Goal: Information Seeking & Learning: Learn about a topic

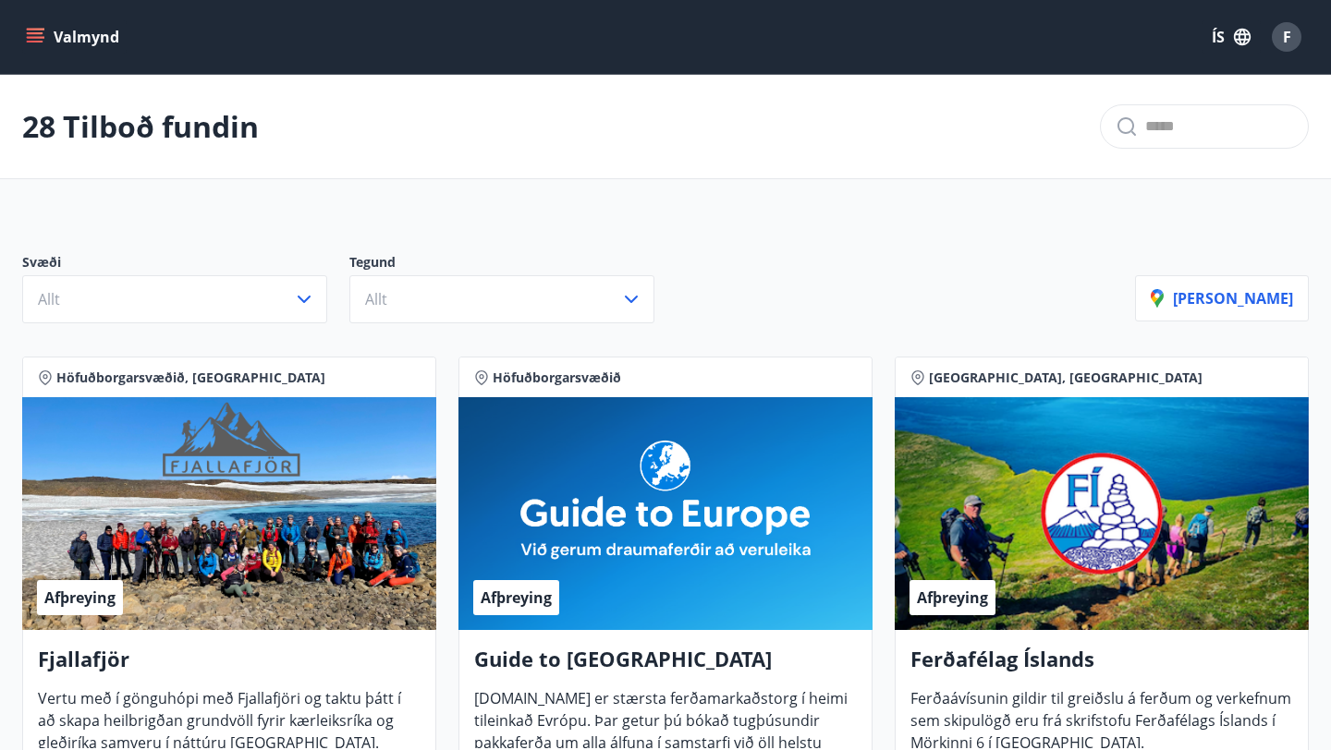
click at [48, 34] on button "Valmynd" at bounding box center [74, 36] width 104 height 33
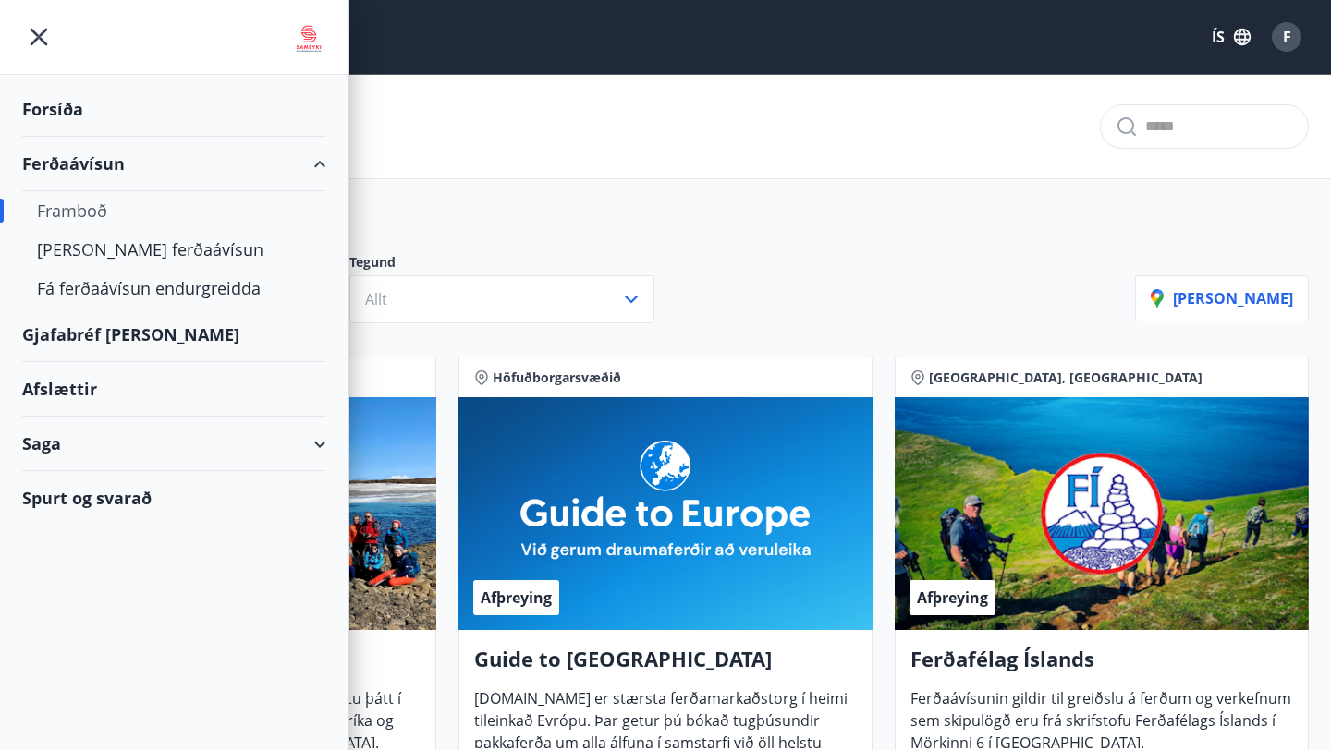
click at [61, 390] on div "Afslættir" at bounding box center [174, 389] width 304 height 55
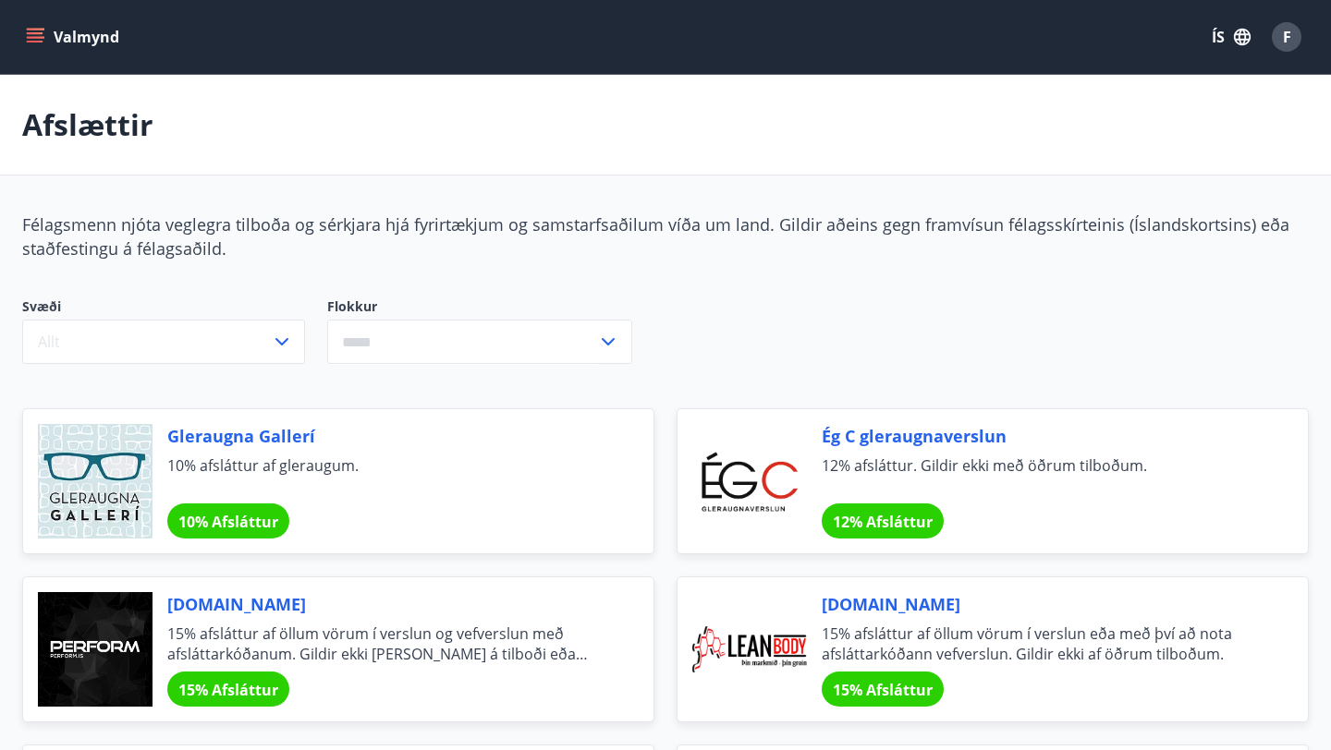
click at [37, 36] on icon "menu" at bounding box center [37, 37] width 20 height 2
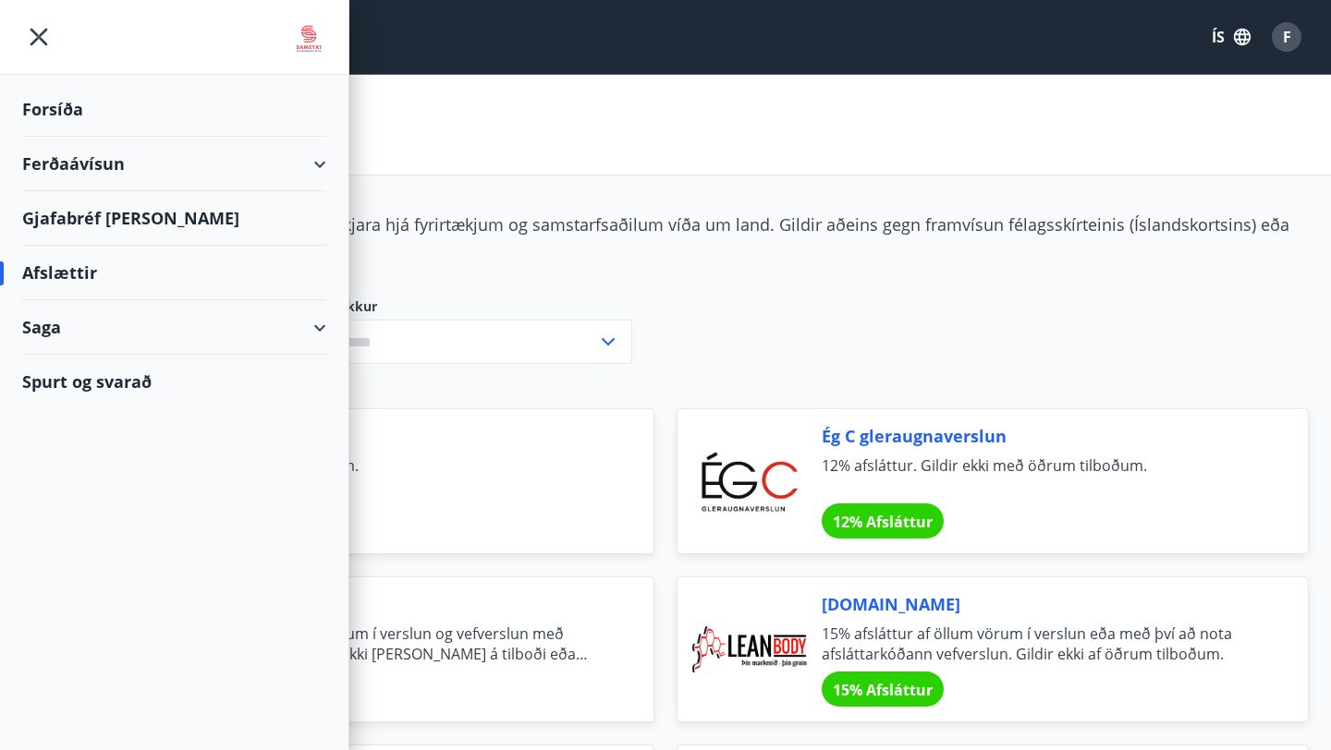
click at [311, 162] on div "Ferðaávísun" at bounding box center [174, 164] width 304 height 55
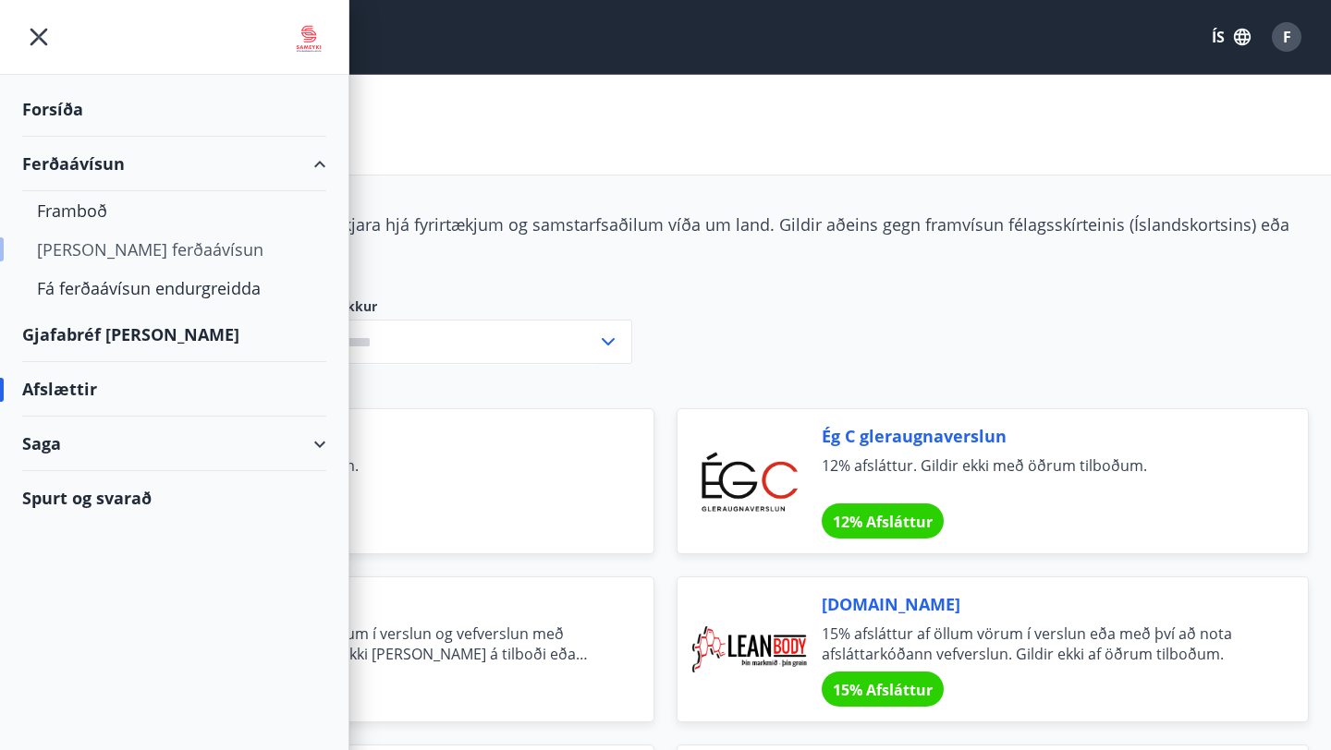
click at [152, 246] on div "[PERSON_NAME] ferðaávísun" at bounding box center [174, 249] width 274 height 39
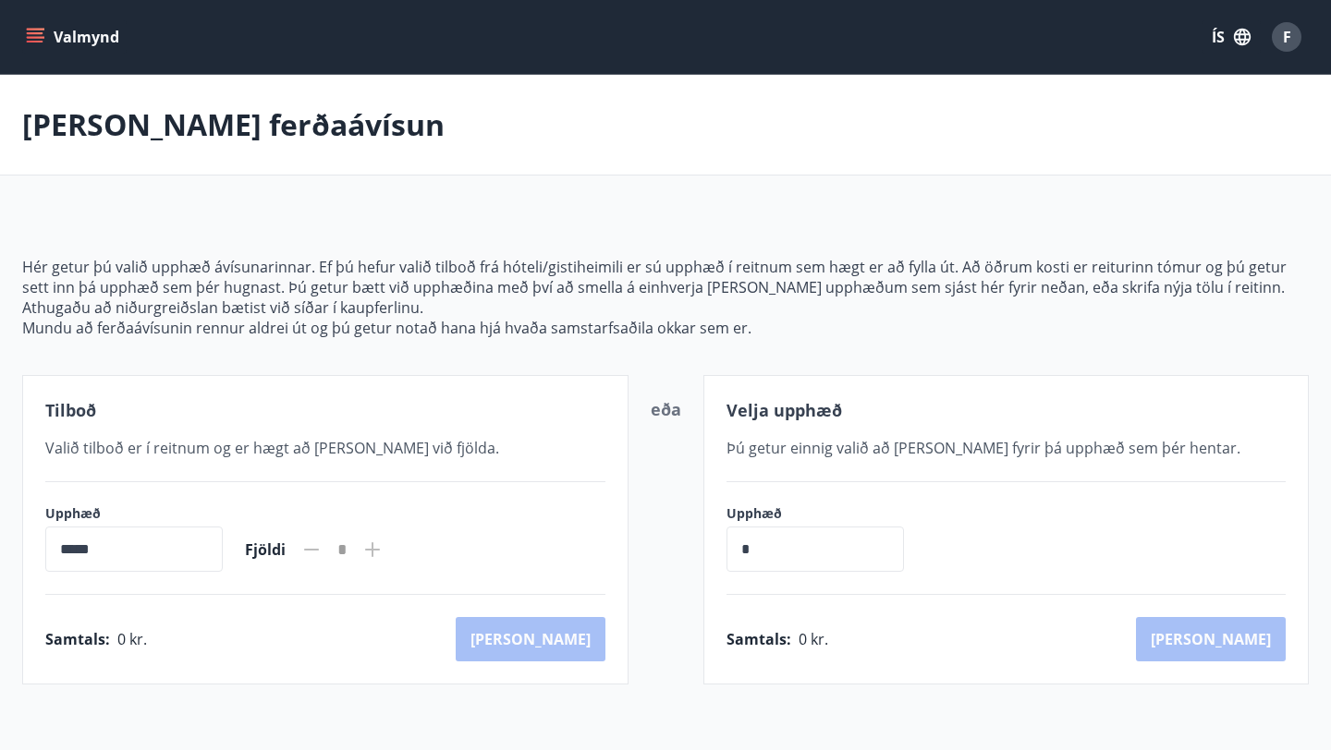
click at [38, 36] on icon "menu" at bounding box center [35, 37] width 18 height 18
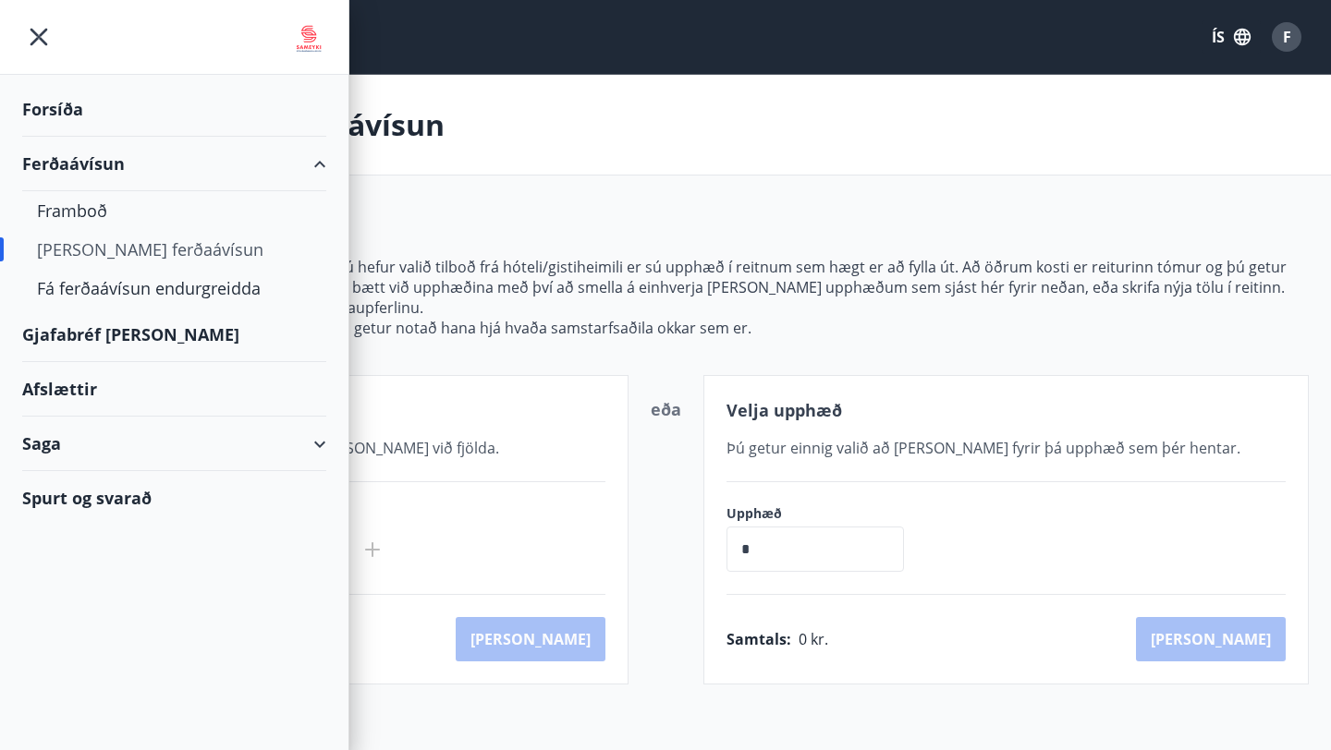
click at [98, 336] on div "Gjafabréf [PERSON_NAME]" at bounding box center [174, 335] width 304 height 55
click at [30, 29] on icon "menu" at bounding box center [39, 38] width 18 height 18
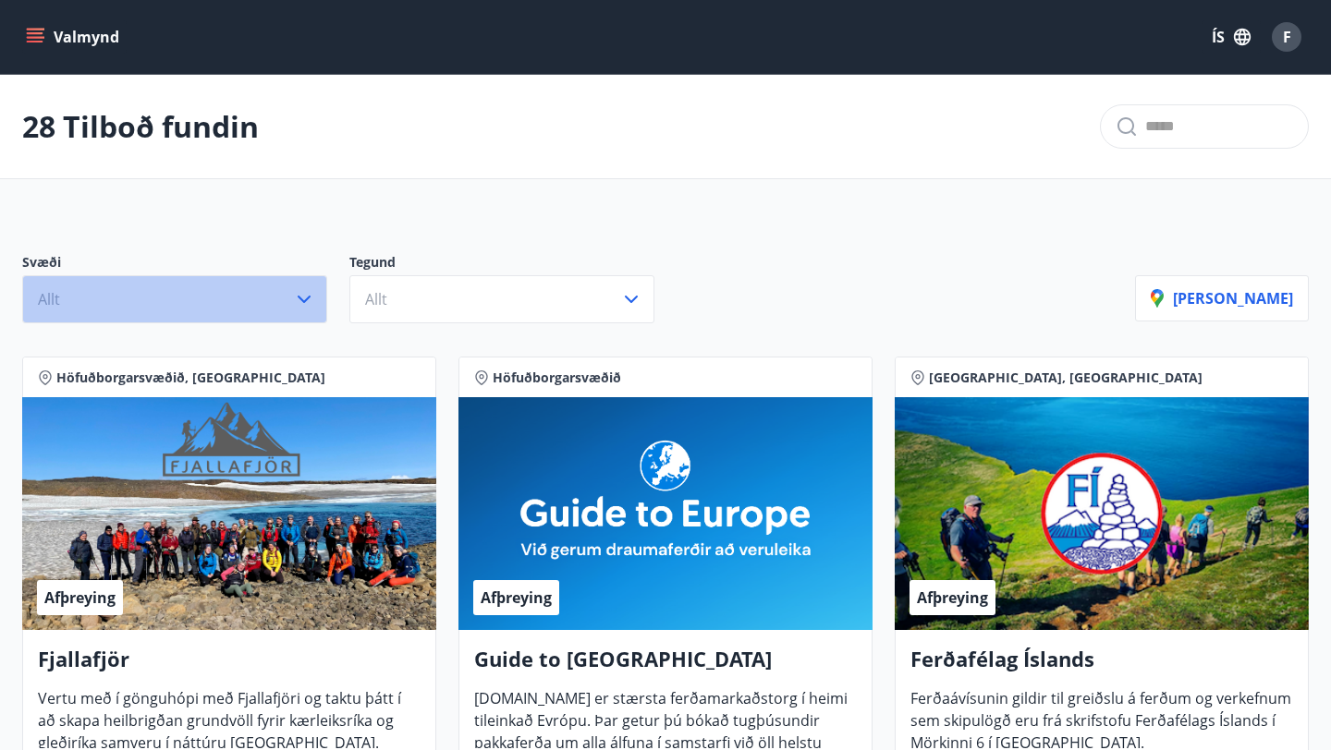
click at [310, 301] on icon "button" at bounding box center [304, 299] width 22 height 22
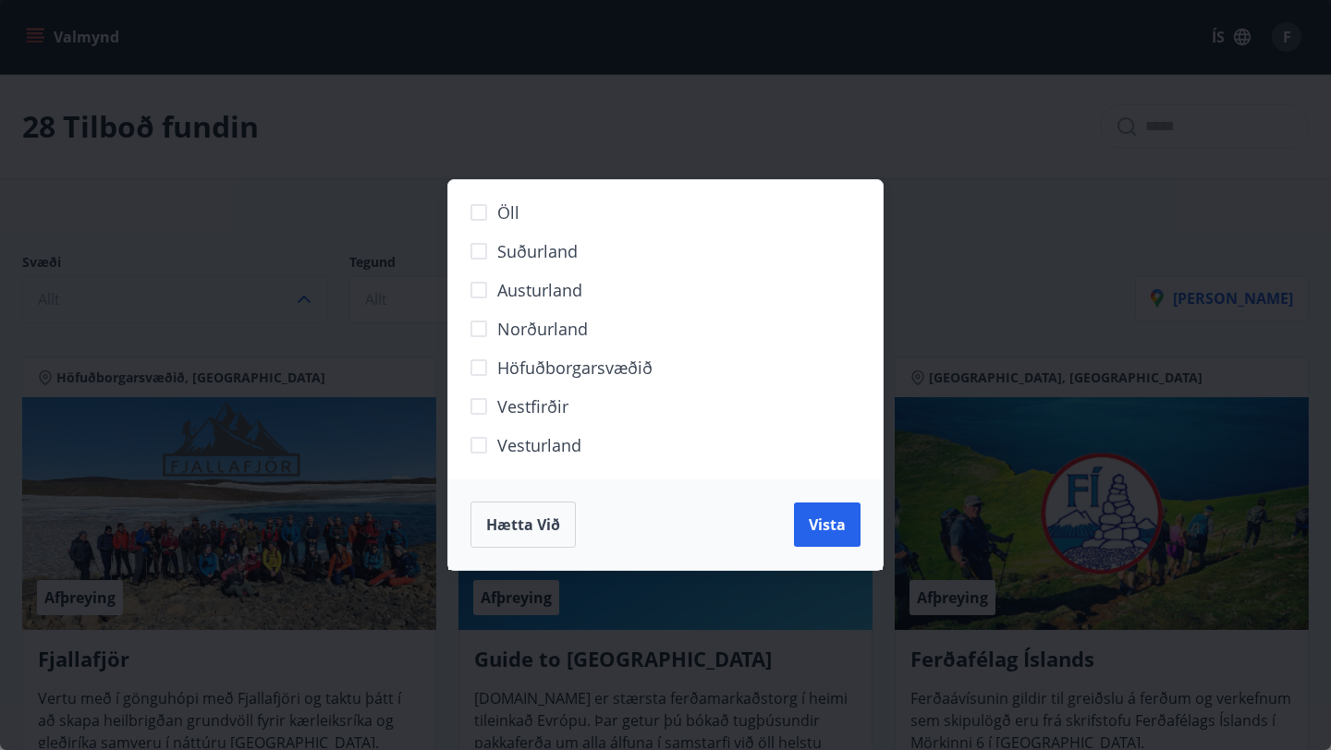
click at [542, 521] on span "Hætta við" at bounding box center [523, 525] width 74 height 20
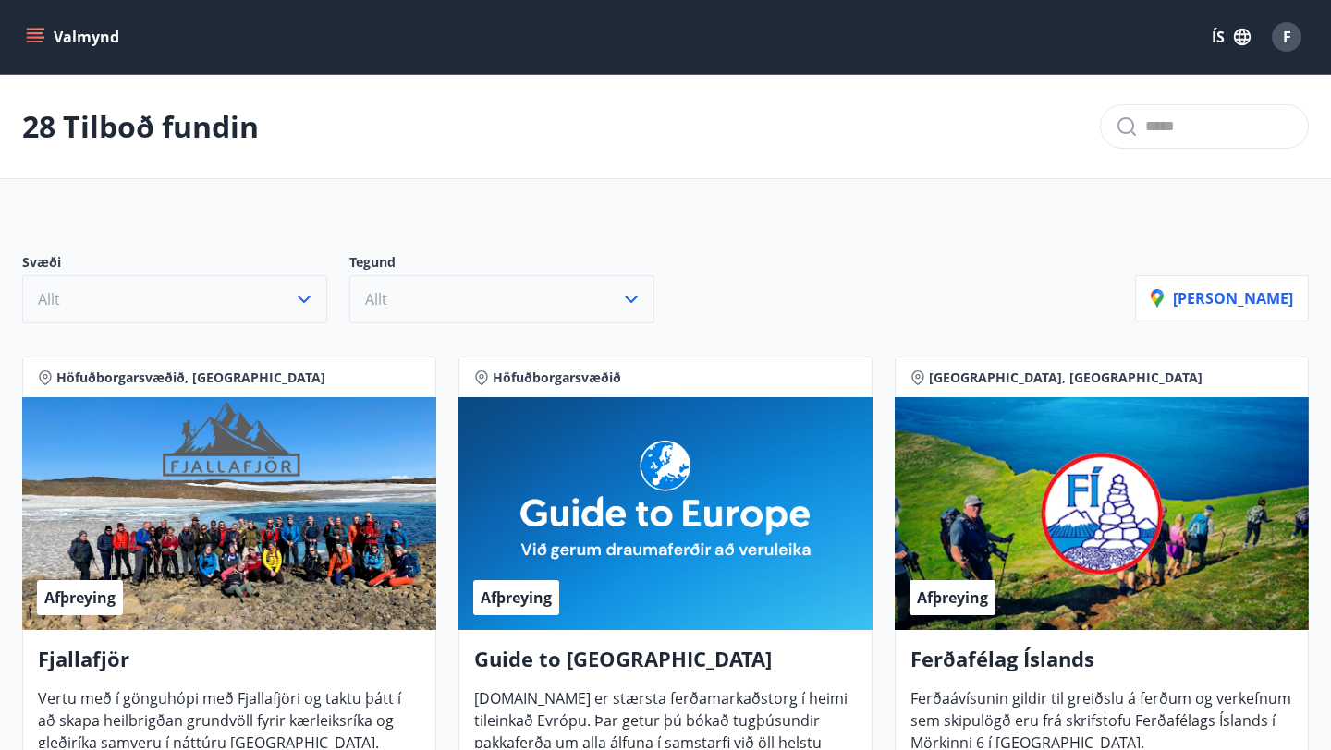
click at [629, 294] on icon "button" at bounding box center [631, 299] width 22 height 22
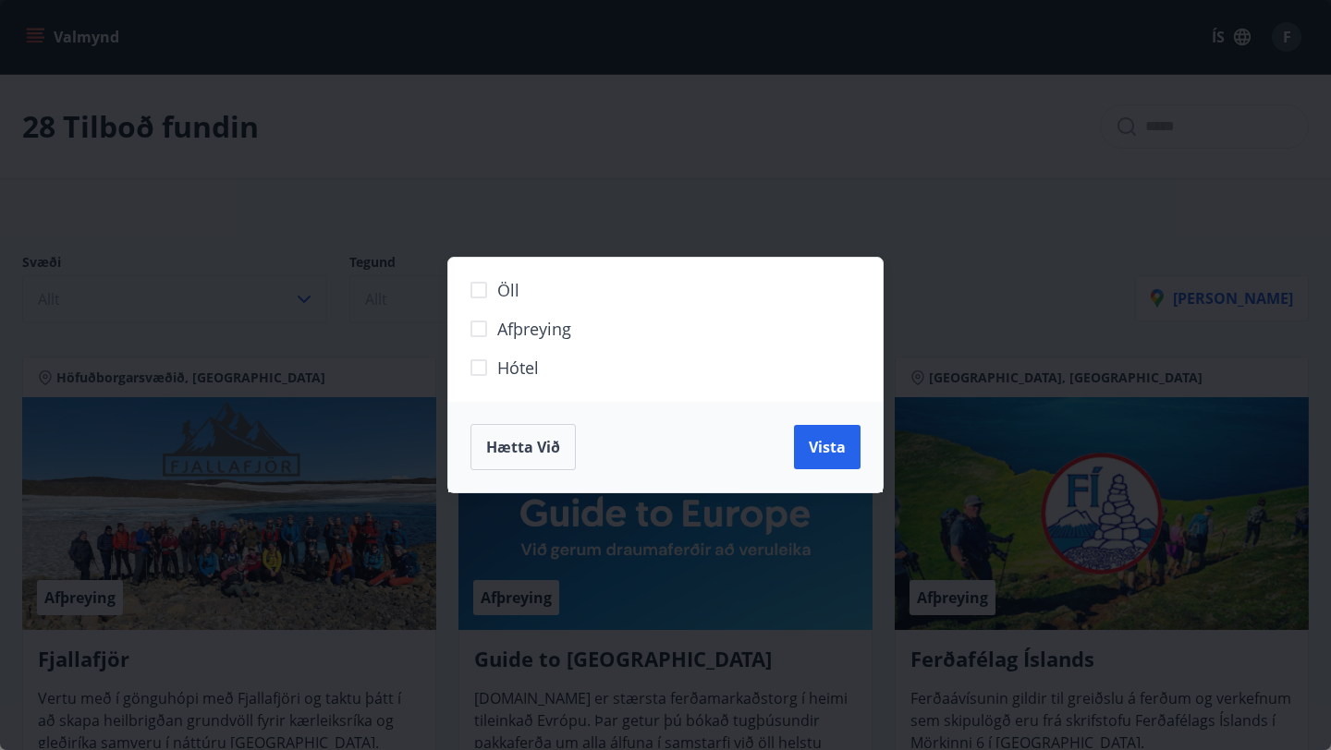
click at [620, 209] on div "Öll Afþreying Hótel Hætta við Vista" at bounding box center [665, 375] width 1331 height 750
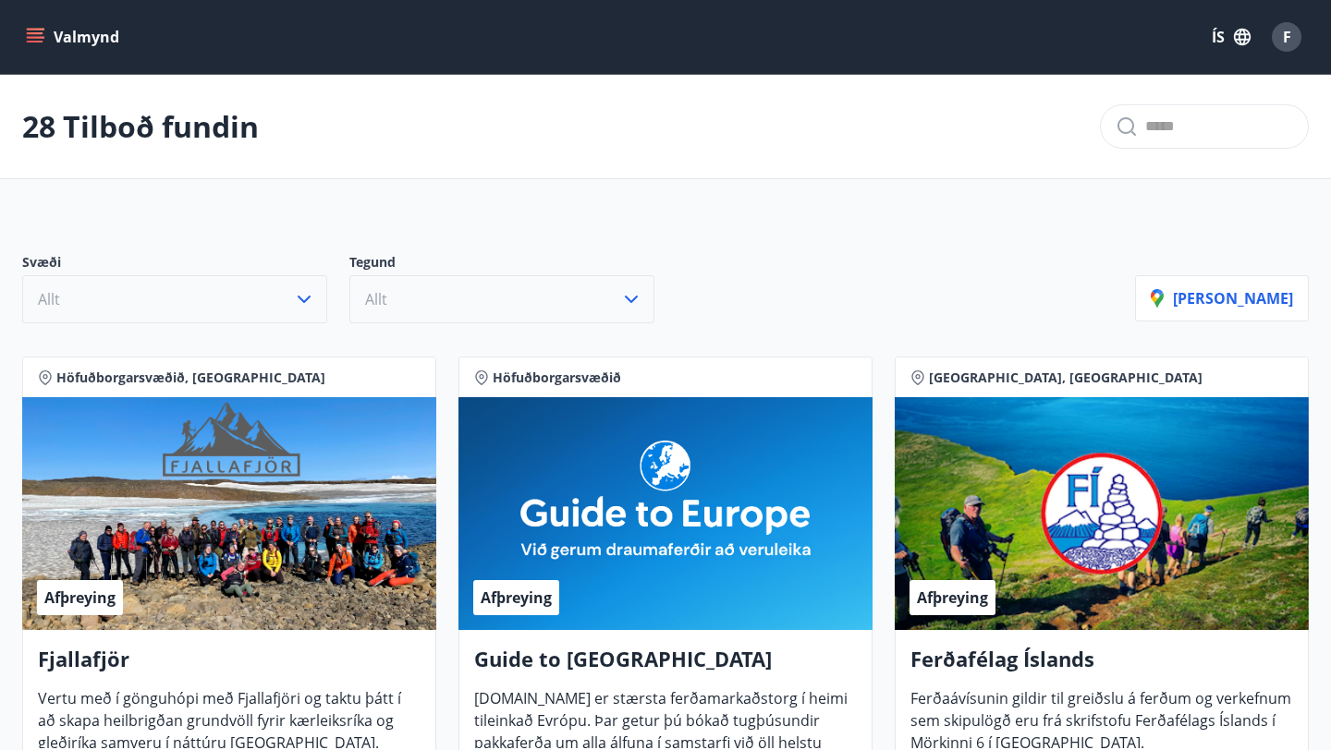
click at [42, 41] on icon "menu" at bounding box center [35, 42] width 17 height 2
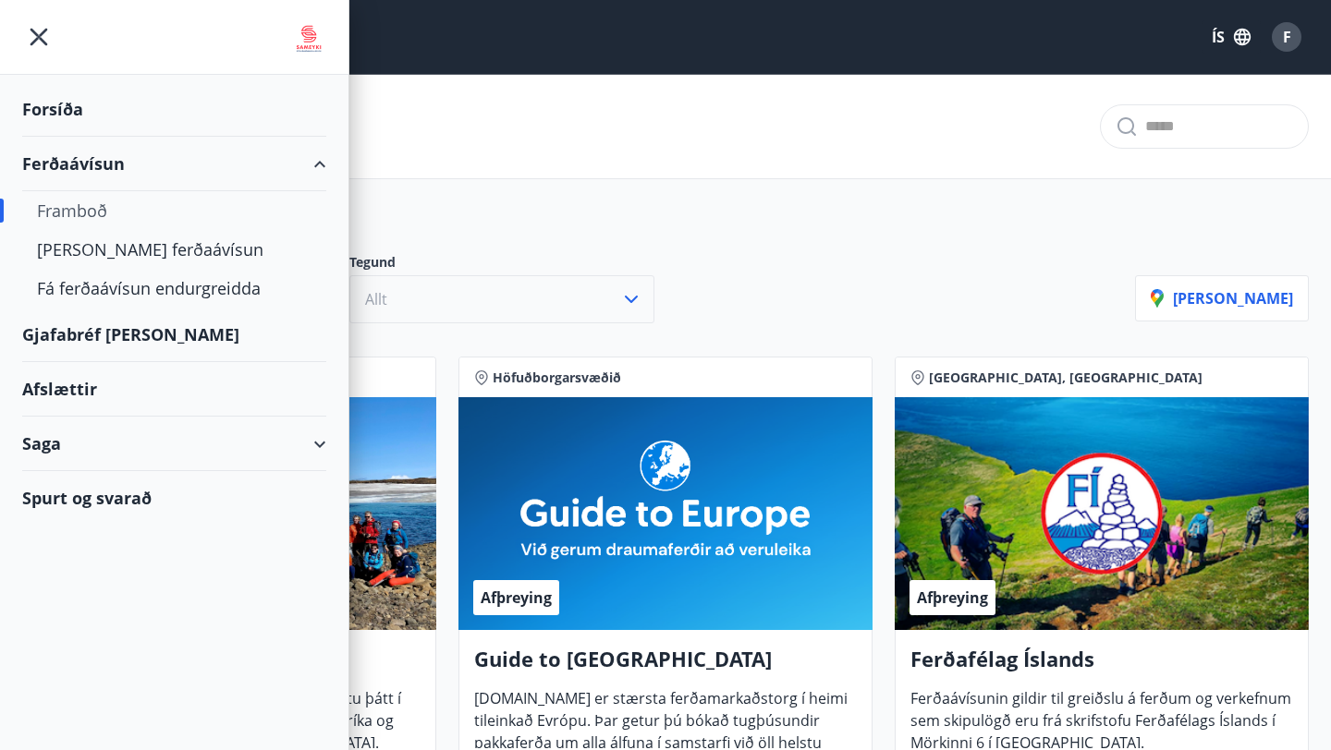
click at [68, 393] on div "Afslættir" at bounding box center [174, 389] width 304 height 55
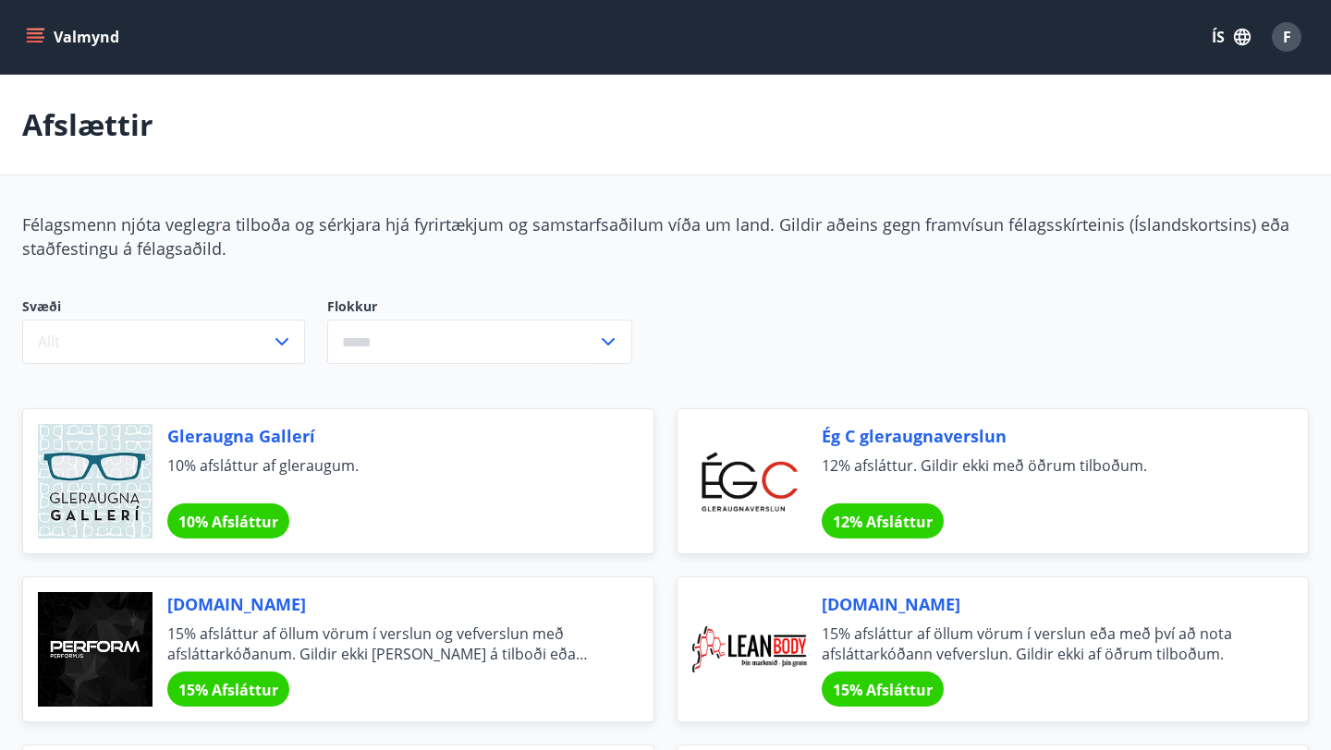
click at [501, 362] on input "text" at bounding box center [462, 342] width 270 height 45
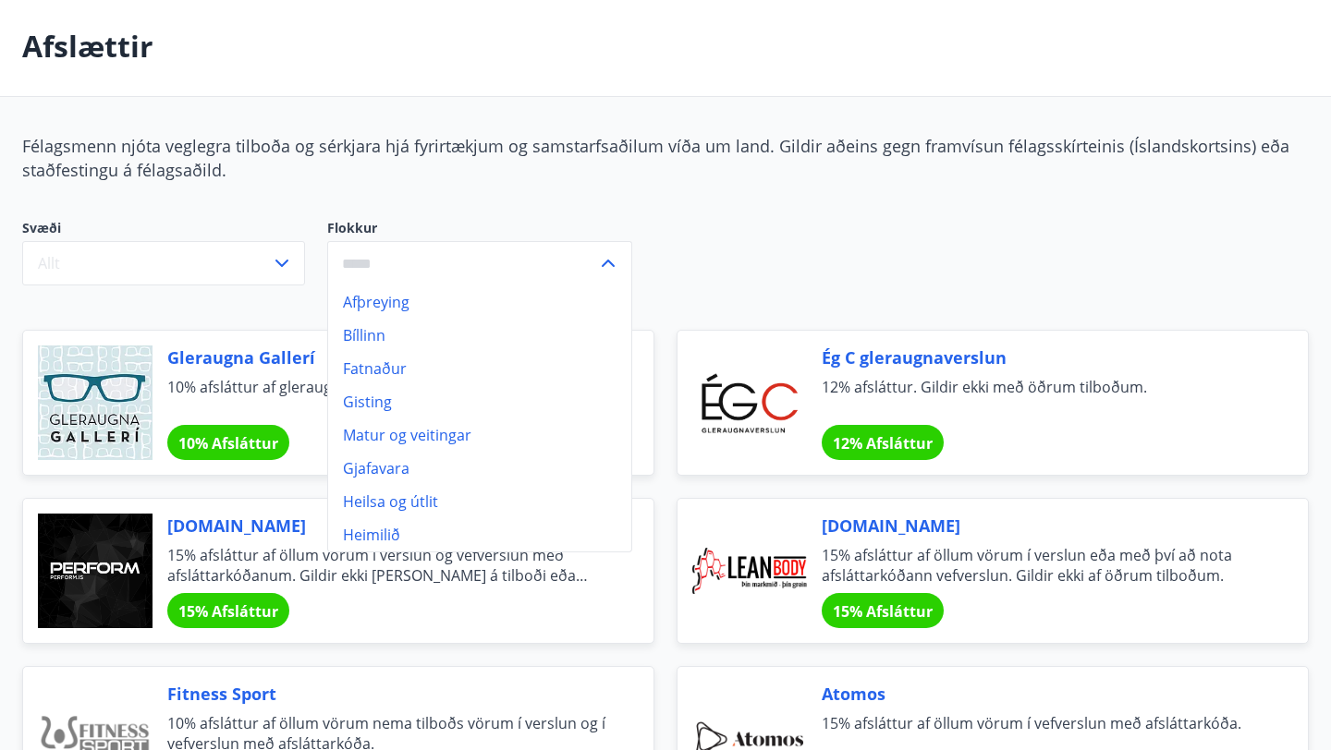
scroll to position [82, 0]
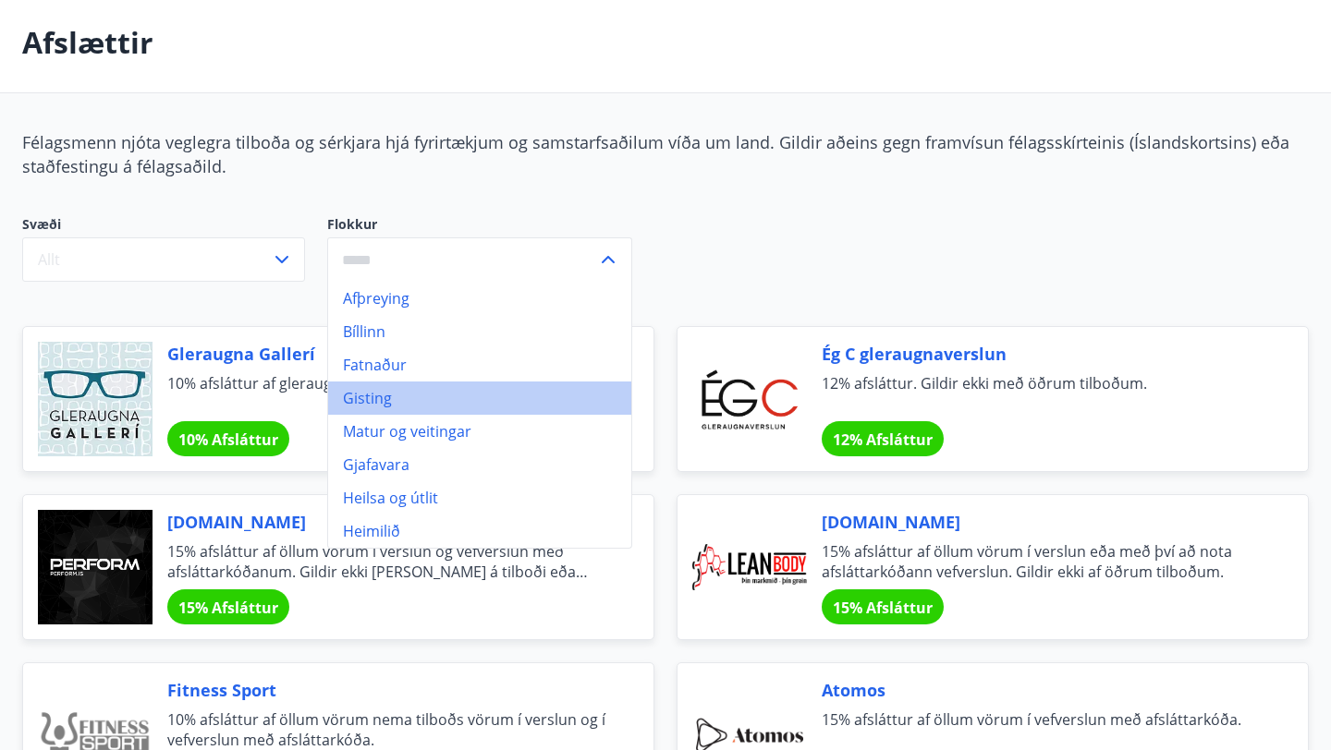
click at [399, 396] on li "Gisting" at bounding box center [479, 398] width 303 height 33
type input "*******"
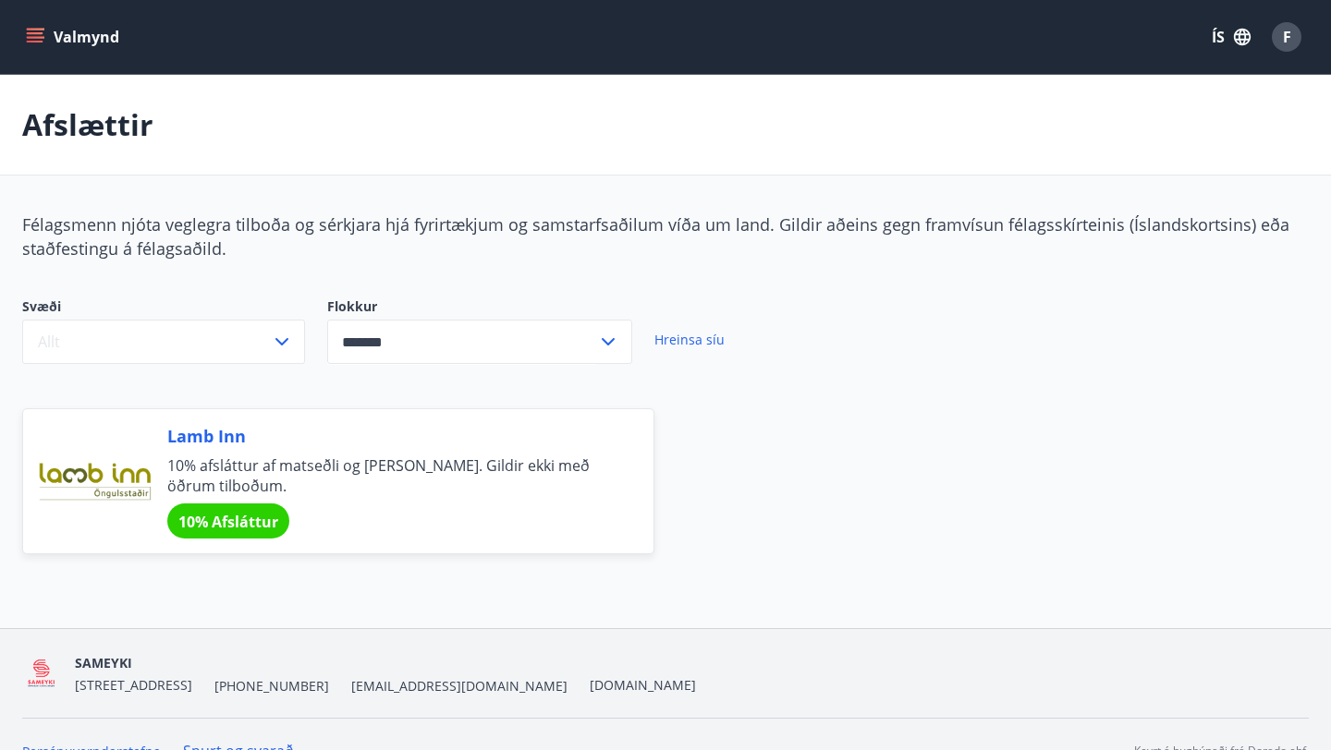
click at [38, 29] on icon "menu" at bounding box center [37, 30] width 20 height 2
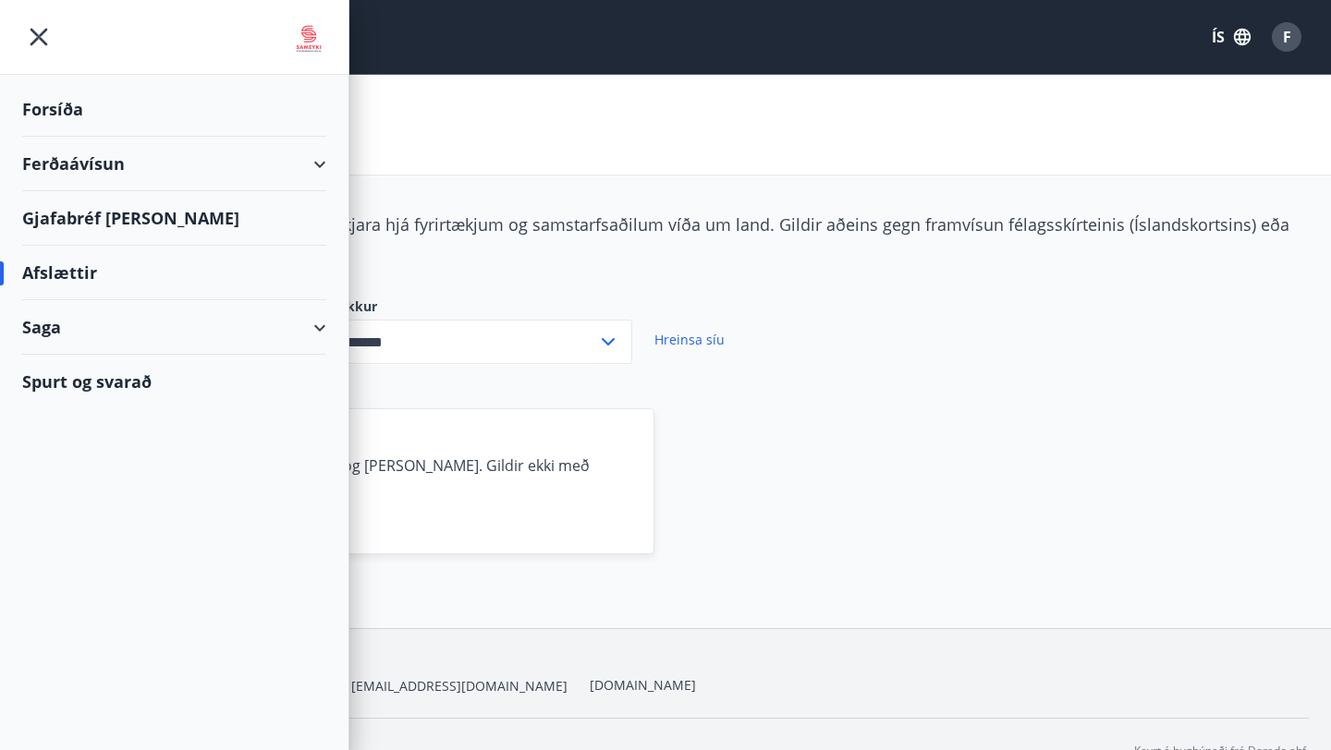
click at [124, 210] on div "Gjafabréf [PERSON_NAME]" at bounding box center [174, 218] width 304 height 55
click at [40, 28] on icon "menu" at bounding box center [38, 36] width 33 height 33
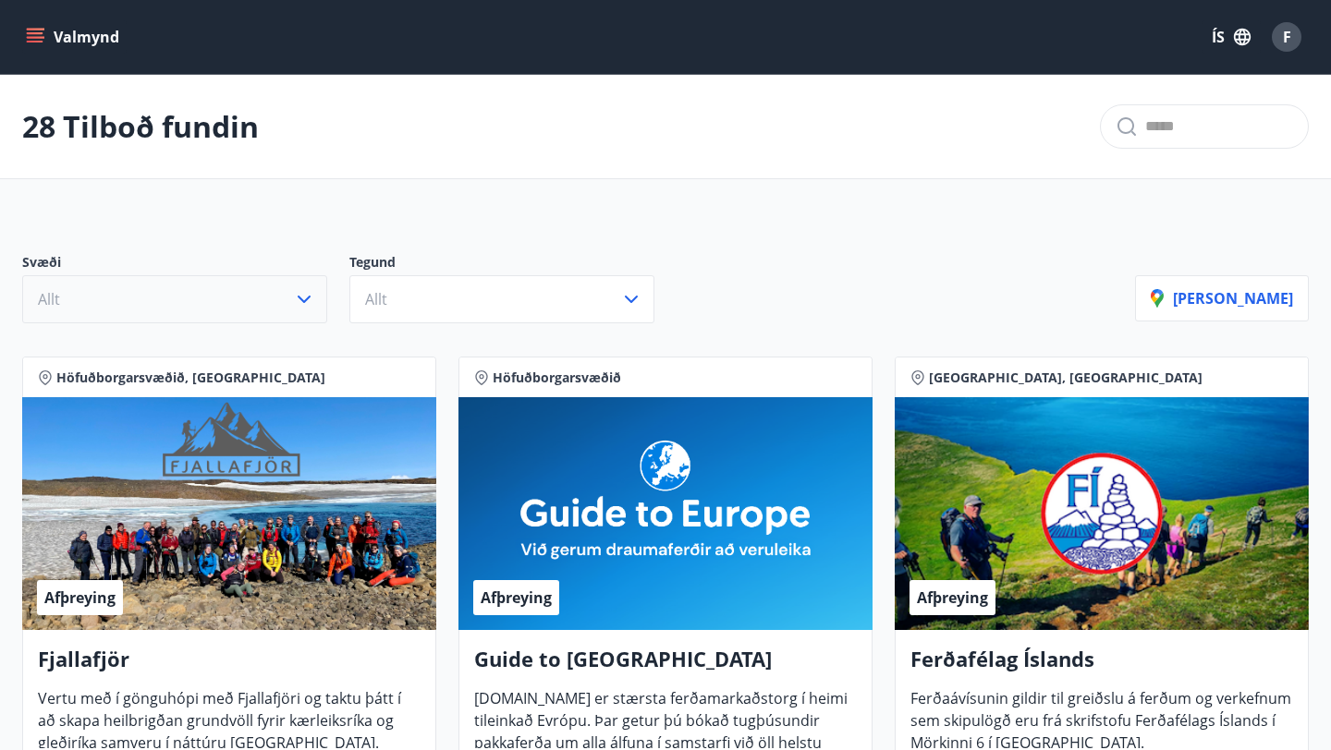
click at [299, 294] on icon "button" at bounding box center [304, 299] width 22 height 22
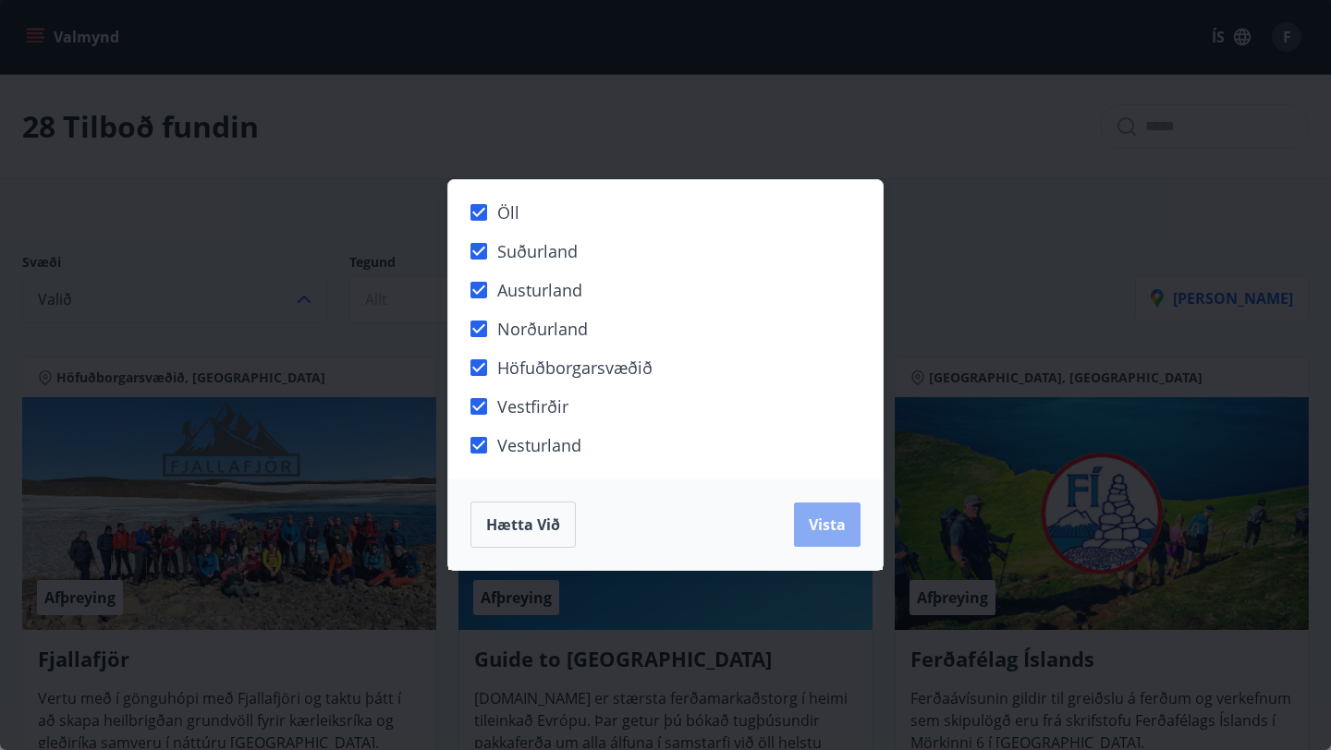
click at [827, 535] on button "Vista" at bounding box center [827, 525] width 67 height 44
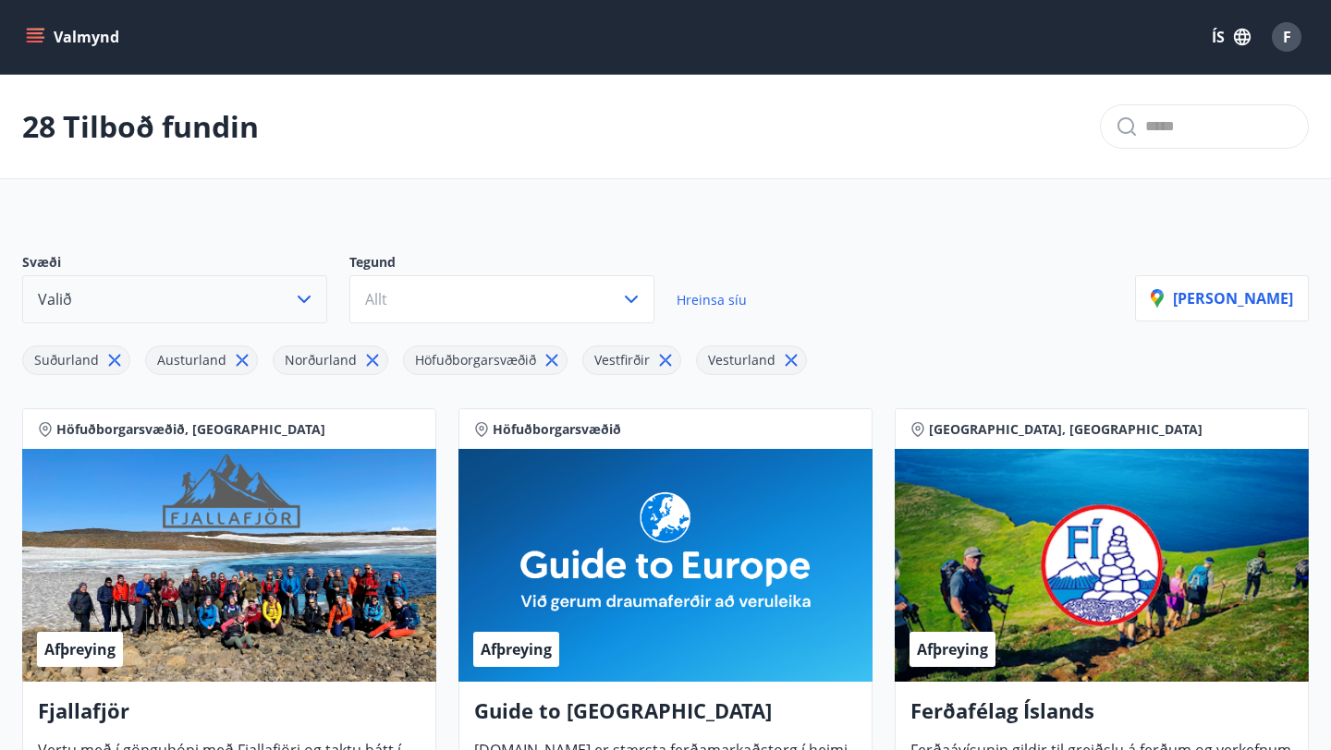
click at [113, 366] on icon at bounding box center [114, 360] width 20 height 20
click at [241, 354] on icon at bounding box center [249, 360] width 20 height 20
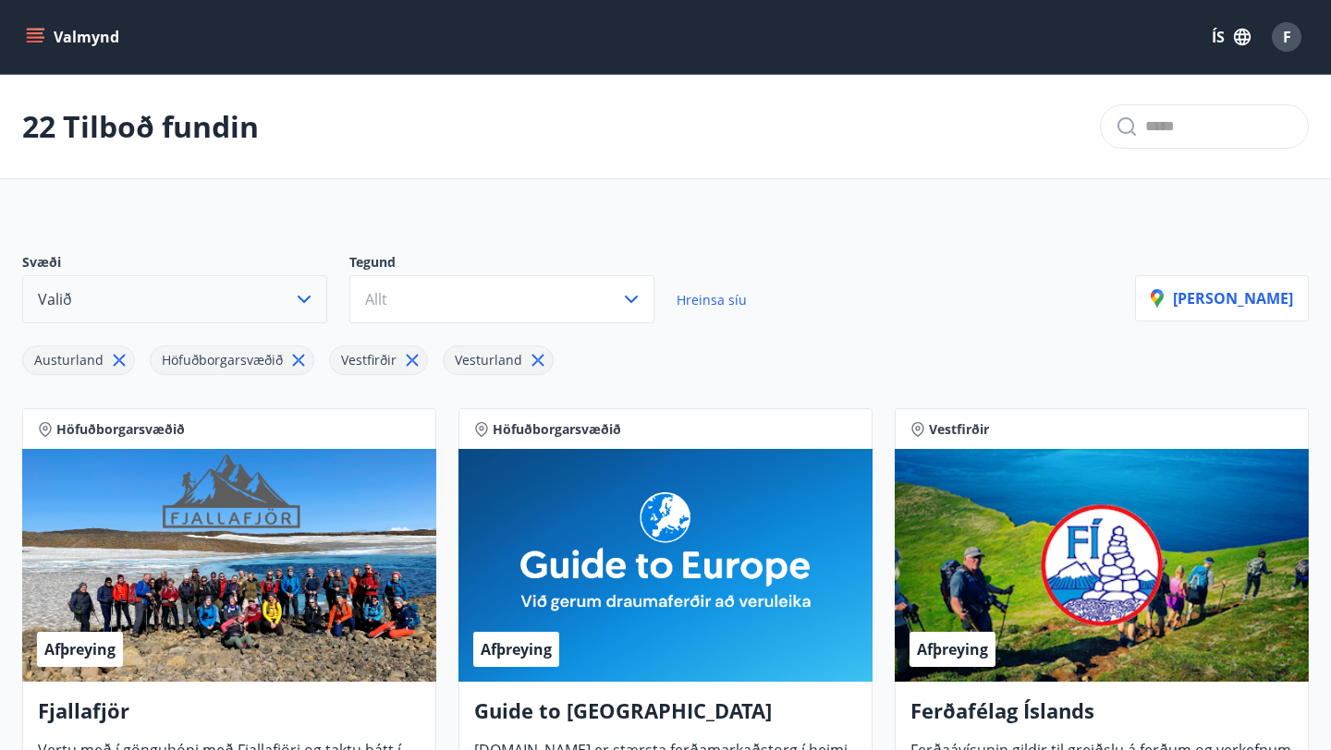
click at [298, 361] on icon at bounding box center [298, 360] width 20 height 20
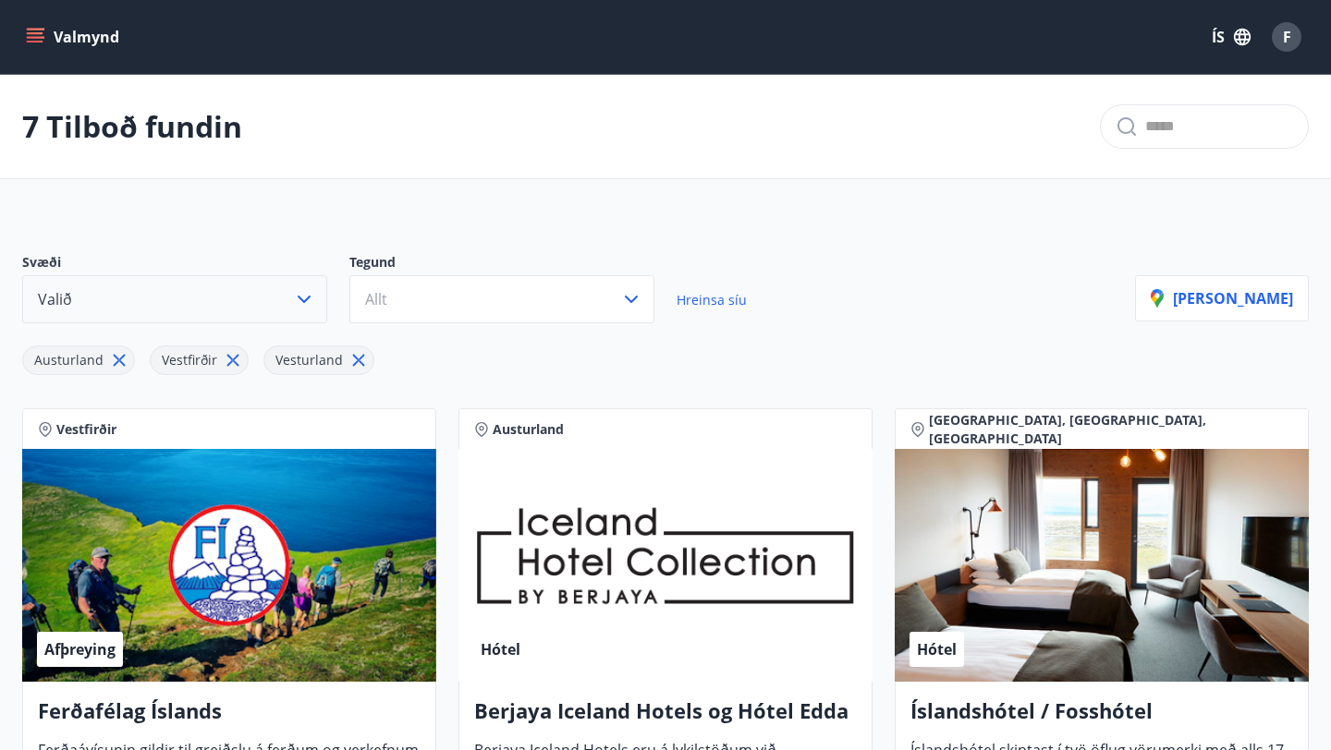
click at [353, 361] on icon at bounding box center [359, 361] width 12 height 12
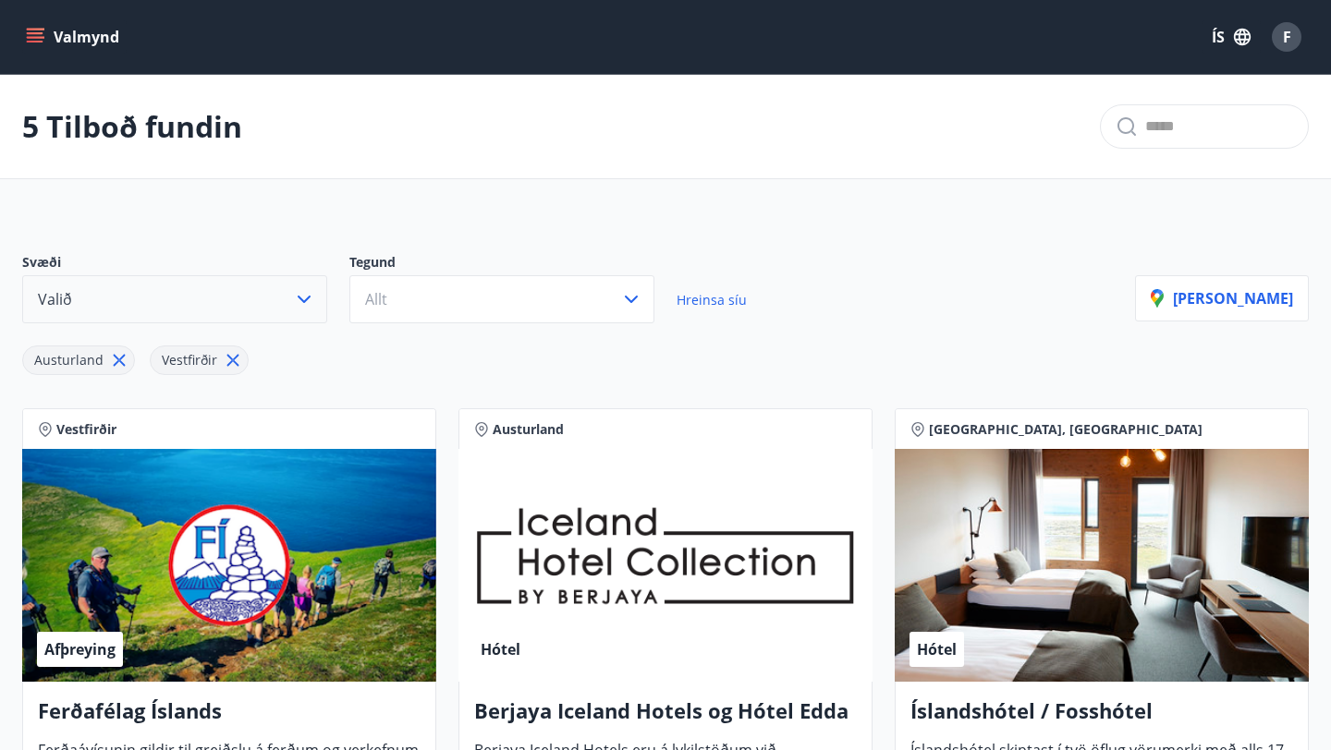
click at [224, 359] on icon at bounding box center [233, 360] width 20 height 20
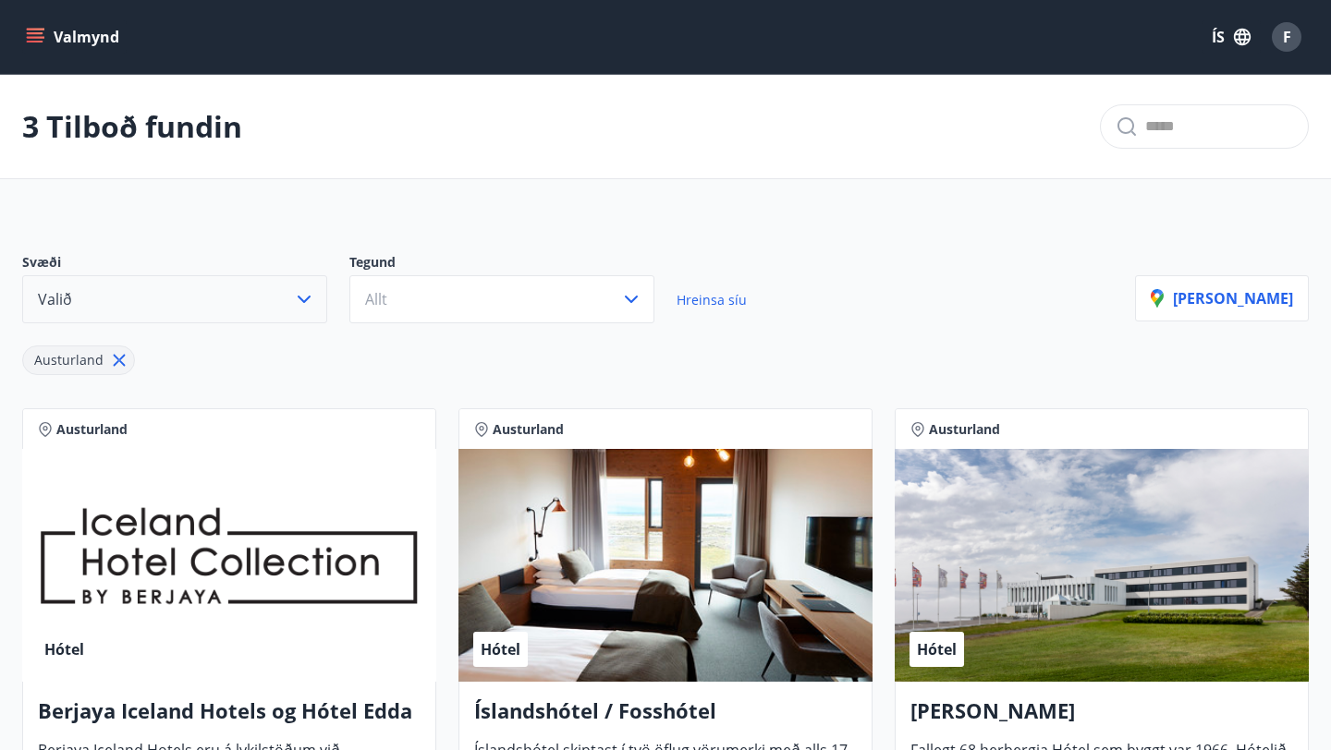
click at [95, 359] on span "Austurland" at bounding box center [68, 360] width 69 height 18
click at [114, 359] on icon at bounding box center [120, 361] width 12 height 12
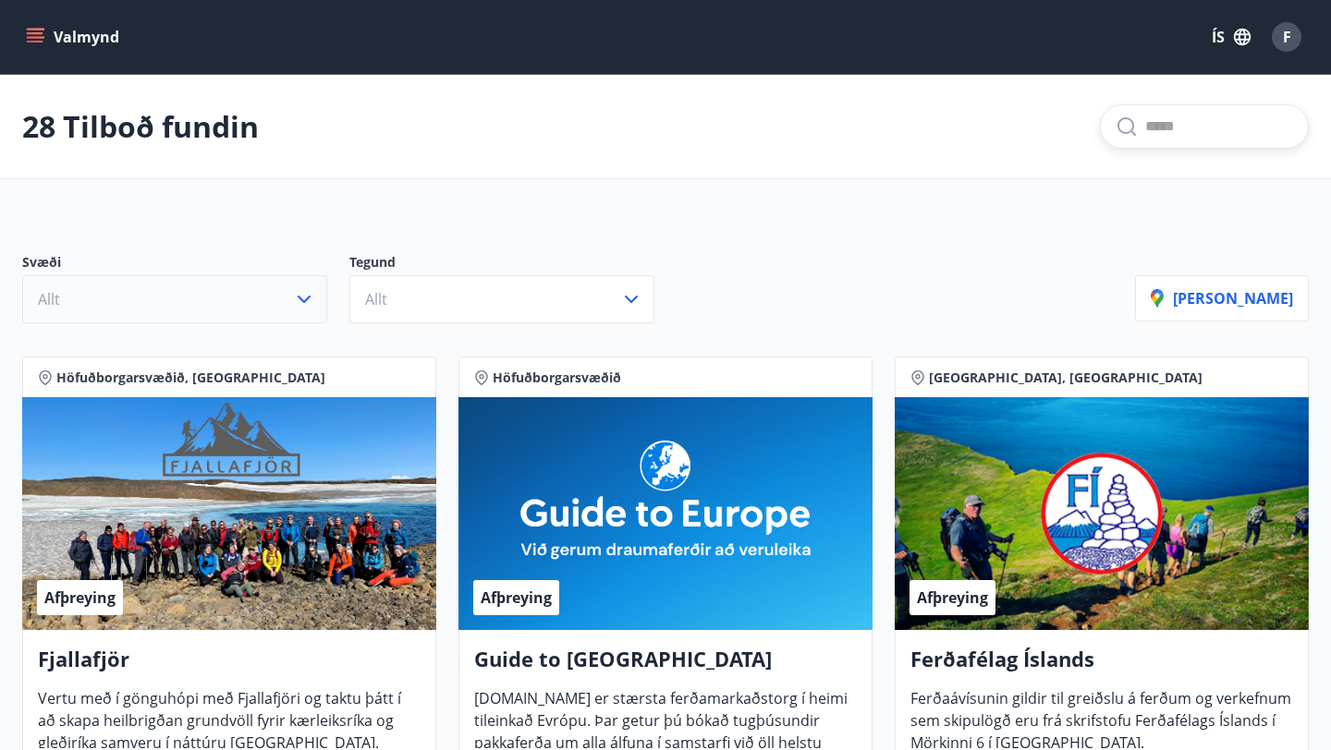
click at [1212, 122] on input "text" at bounding box center [1219, 127] width 148 height 30
type input "**********"
